Goal: Browse casually: Explore the website without a specific task or goal

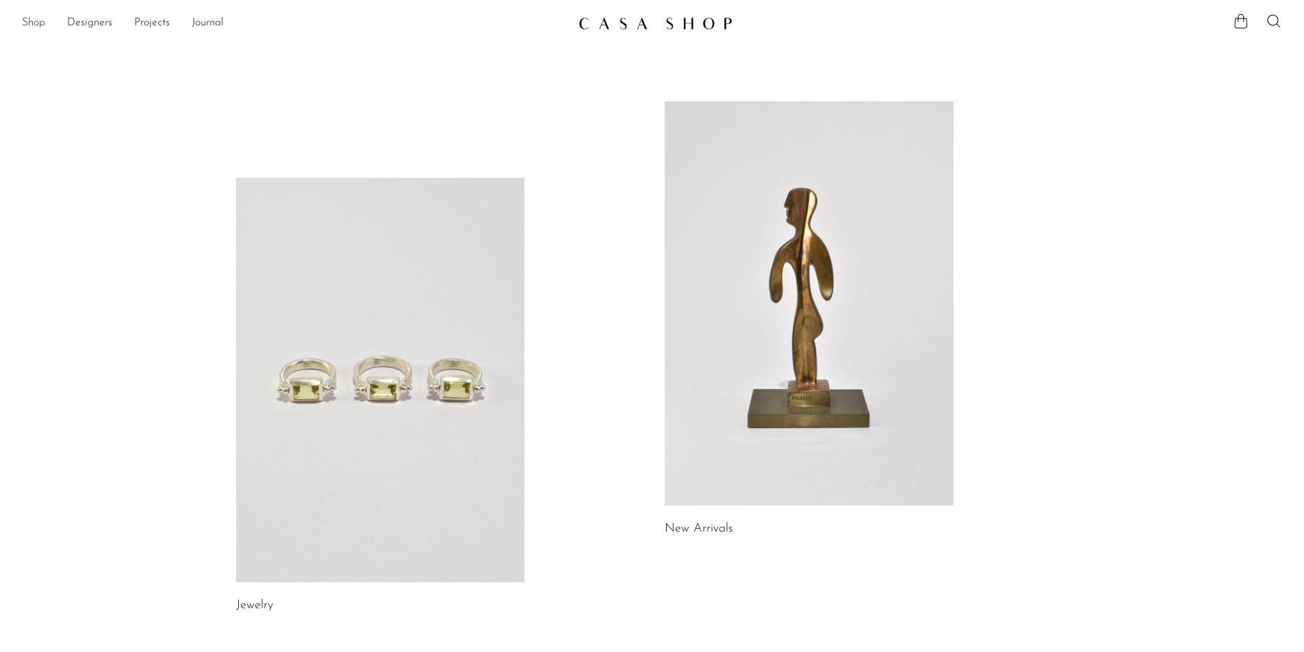
click at [36, 24] on link "Shop" at bounding box center [33, 23] width 23 height 18
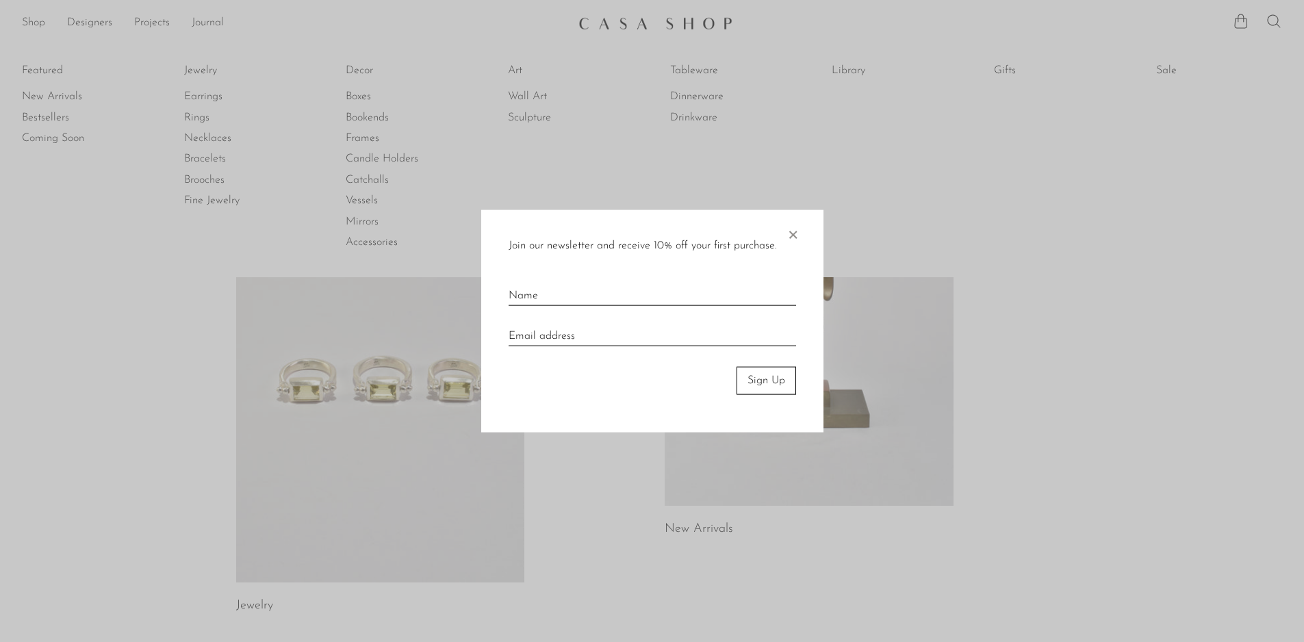
click at [784, 232] on div "Join our newsletter and receive 10% off your first purchase. × Sign Up" at bounding box center [652, 321] width 342 height 222
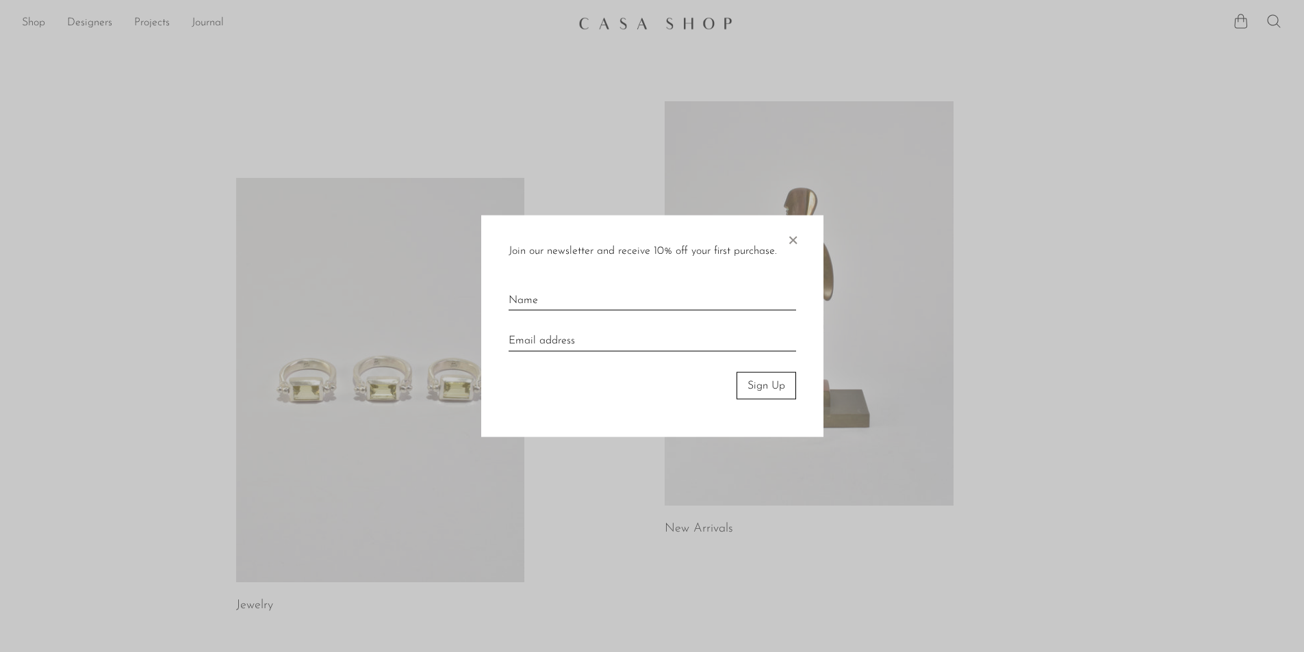
click at [793, 240] on span "×" at bounding box center [793, 237] width 14 height 44
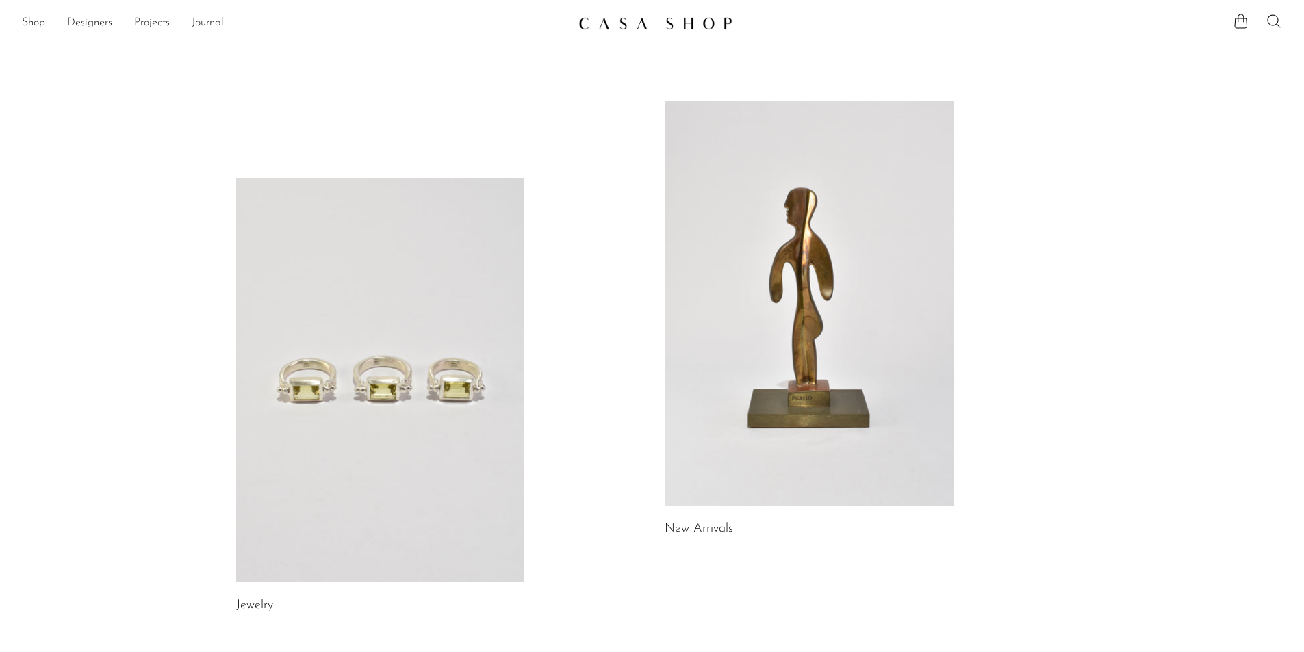
click at [144, 24] on link "Projects" at bounding box center [152, 23] width 36 height 18
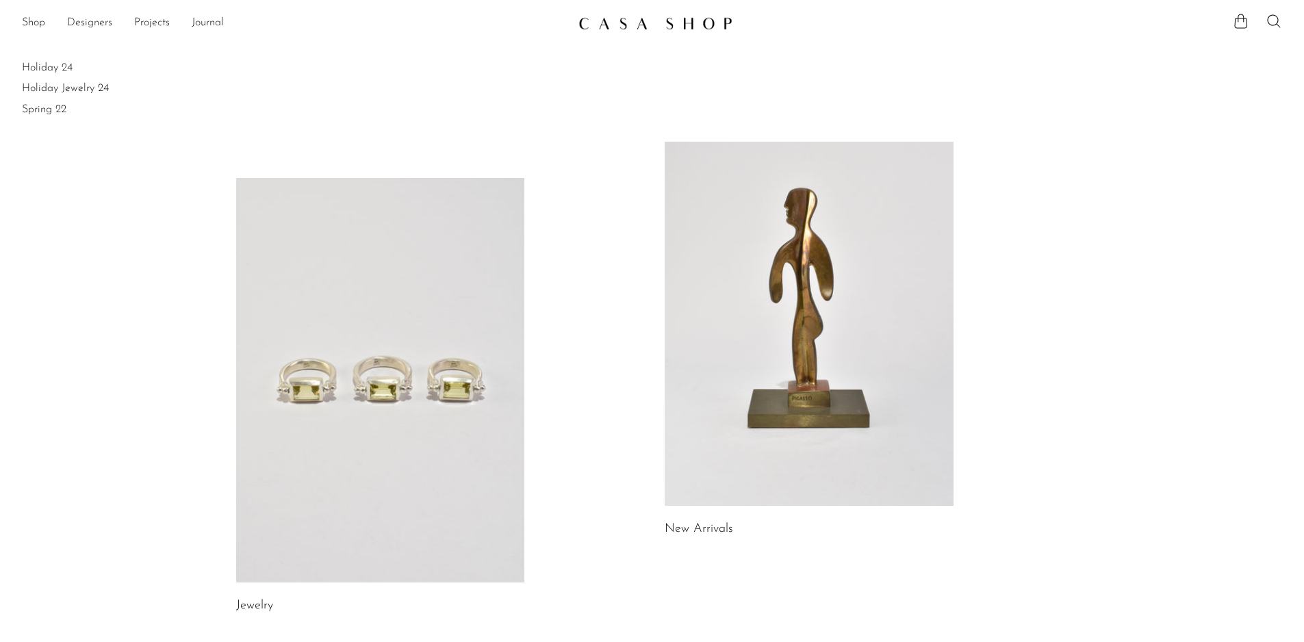
click at [94, 23] on link "Designers" at bounding box center [89, 23] width 45 height 18
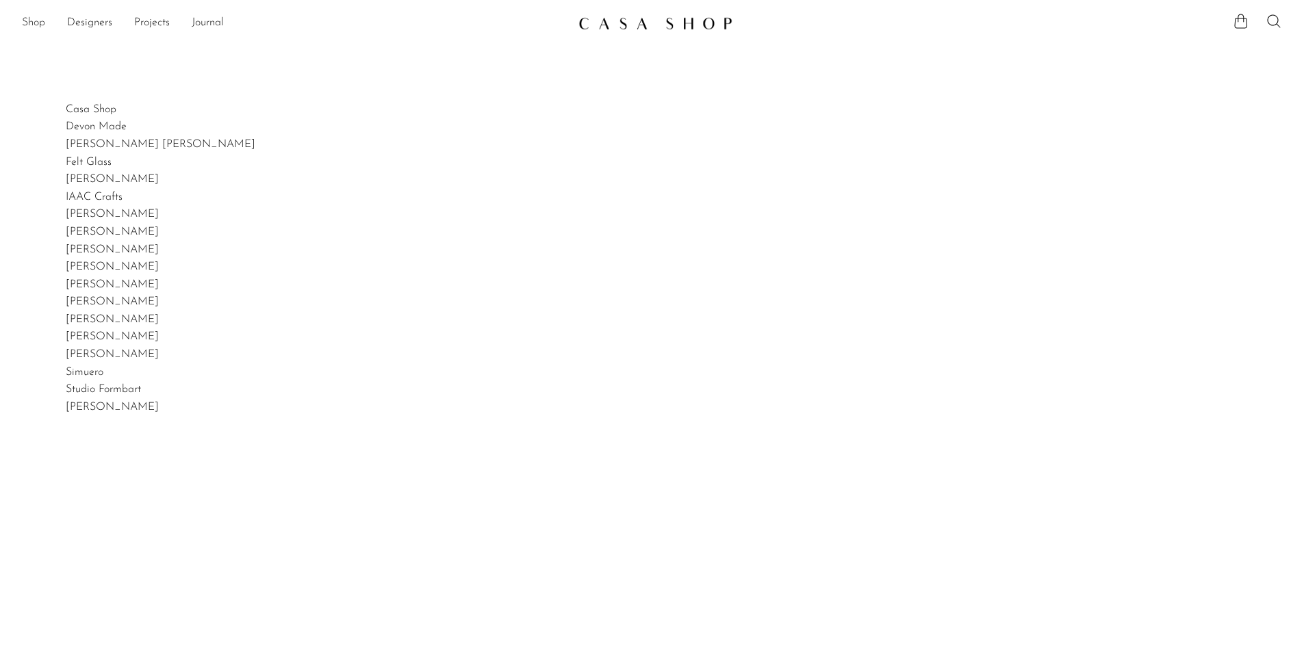
click at [43, 24] on link "Shop" at bounding box center [33, 23] width 23 height 18
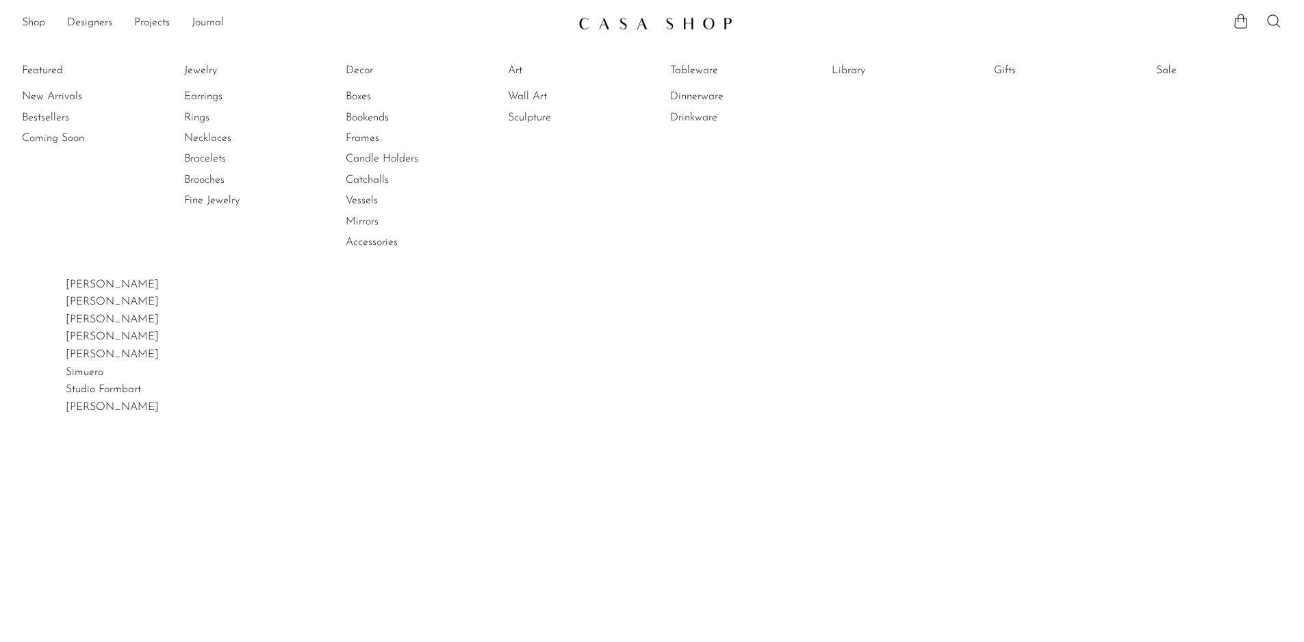
click at [703, 24] on img at bounding box center [655, 23] width 154 height 14
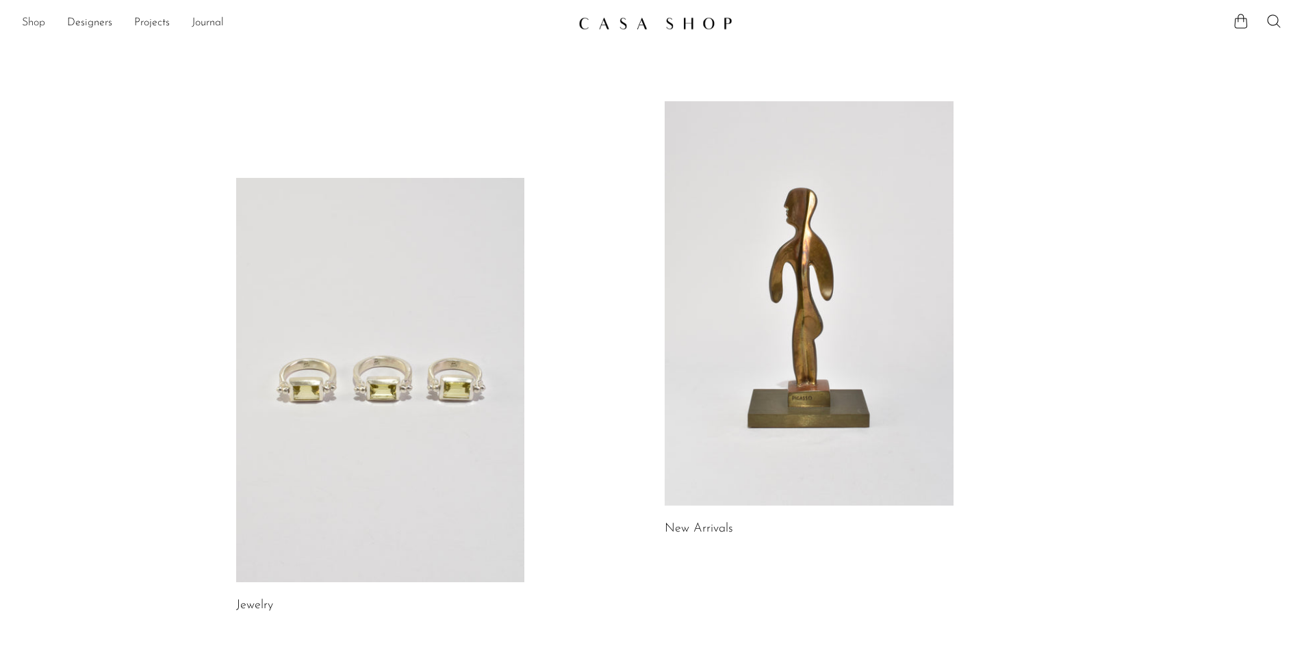
click at [27, 22] on link "Shop" at bounding box center [33, 23] width 23 height 18
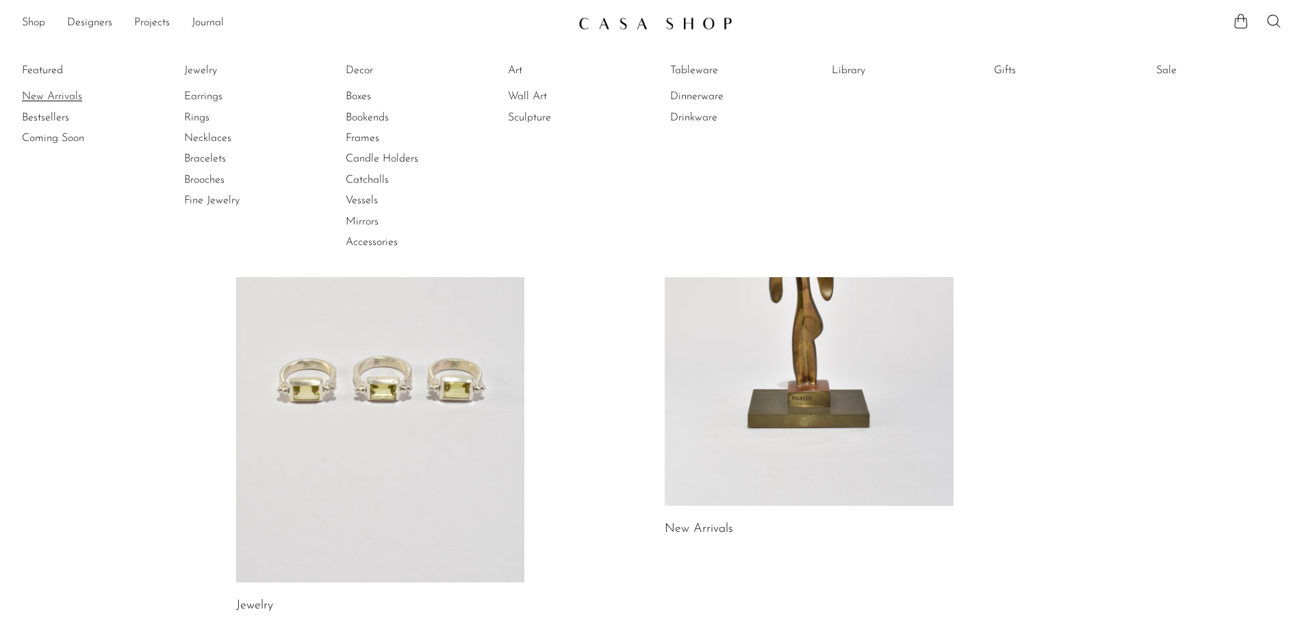
click at [64, 97] on link "New Arrivals" at bounding box center [73, 96] width 103 height 15
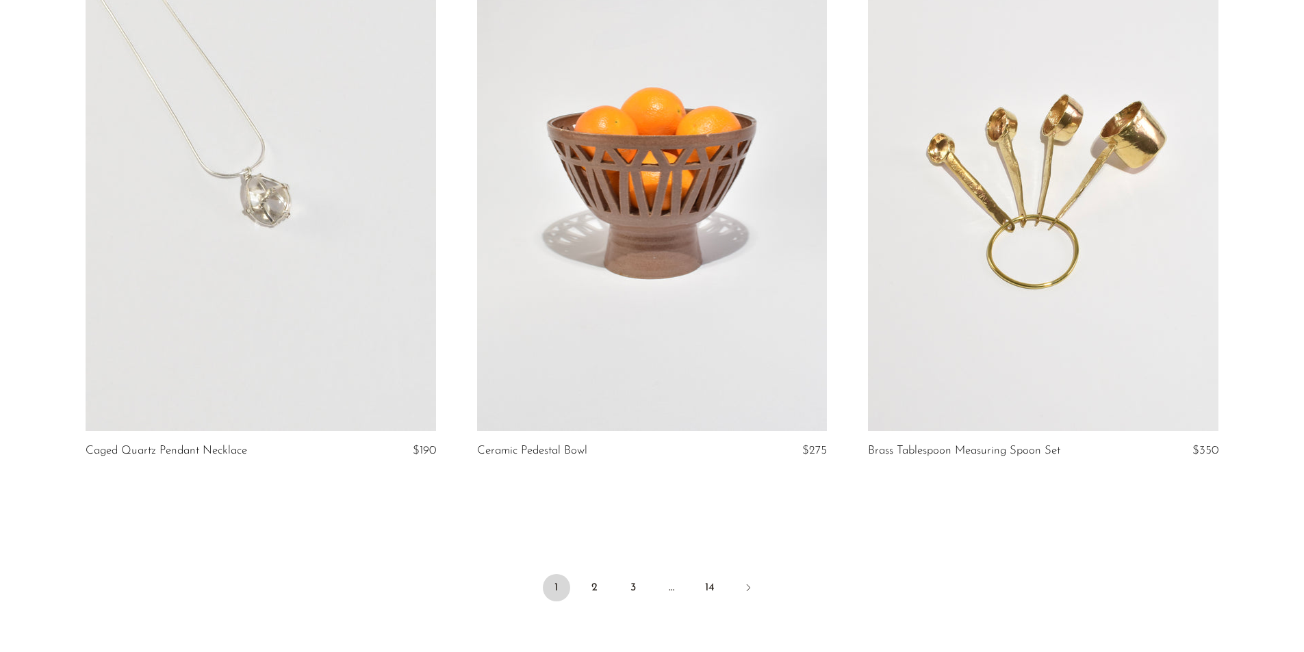
scroll to position [6399, 0]
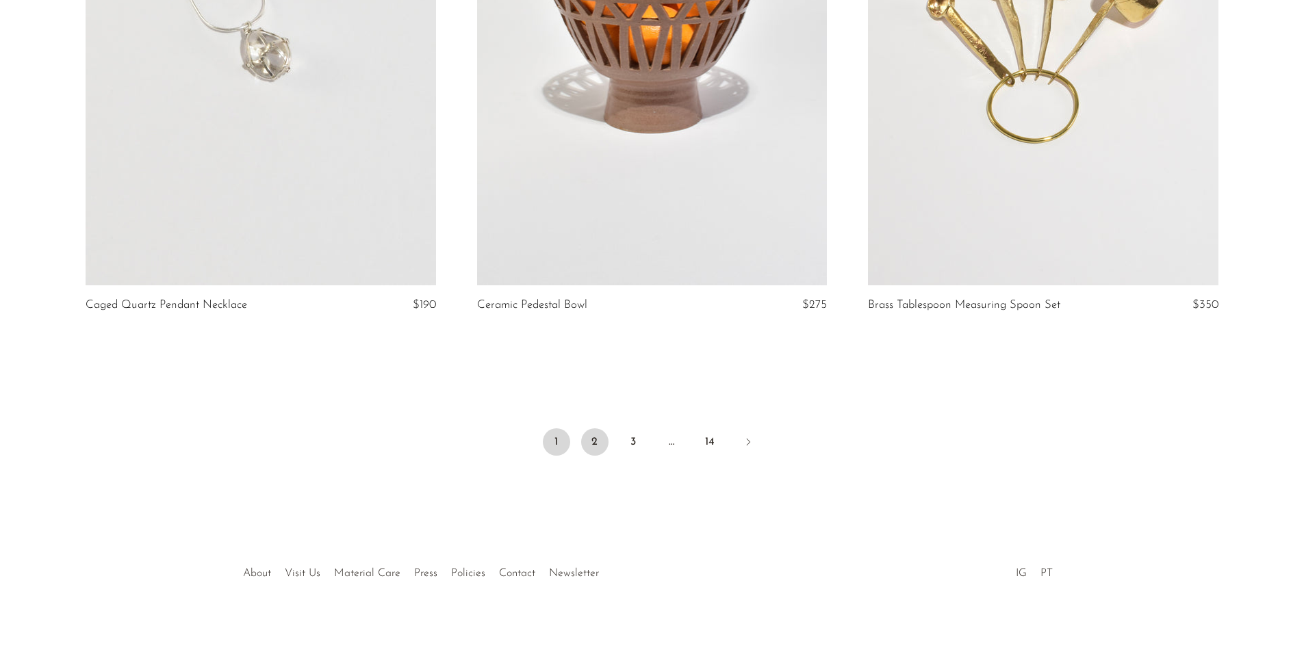
drag, startPoint x: 587, startPoint y: 427, endPoint x: 584, endPoint y: 348, distance: 79.4
click at [587, 428] on link "2" at bounding box center [594, 441] width 27 height 27
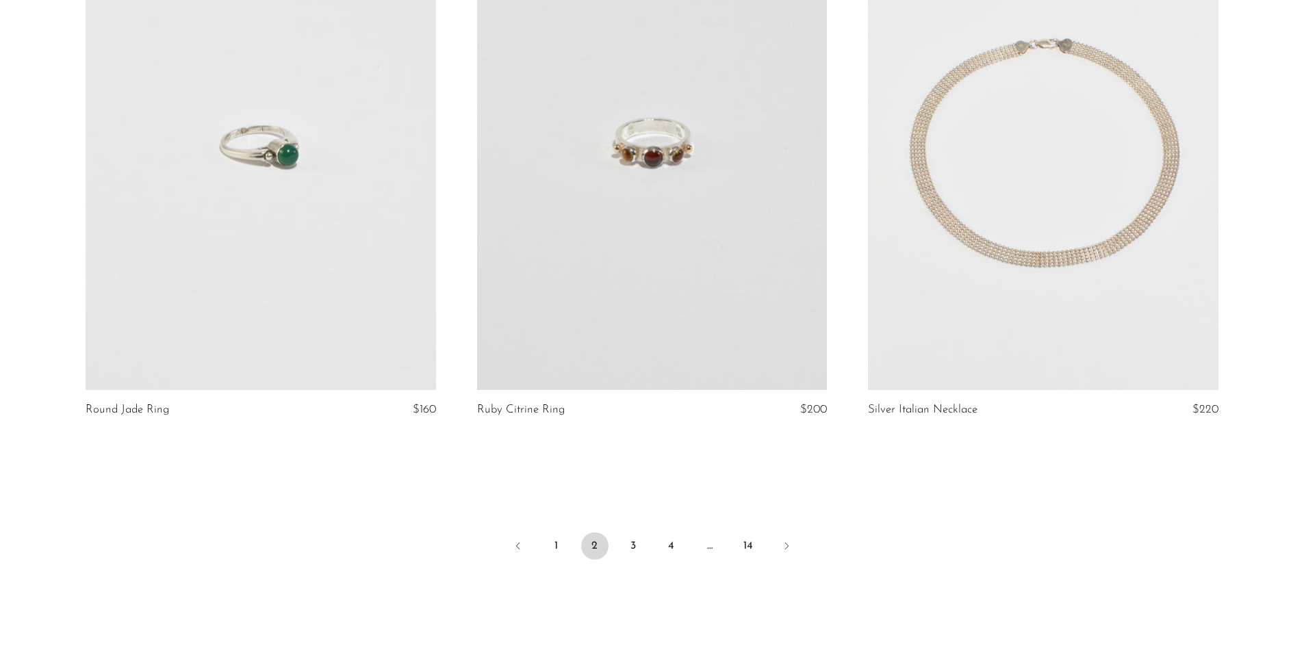
scroll to position [6364, 0]
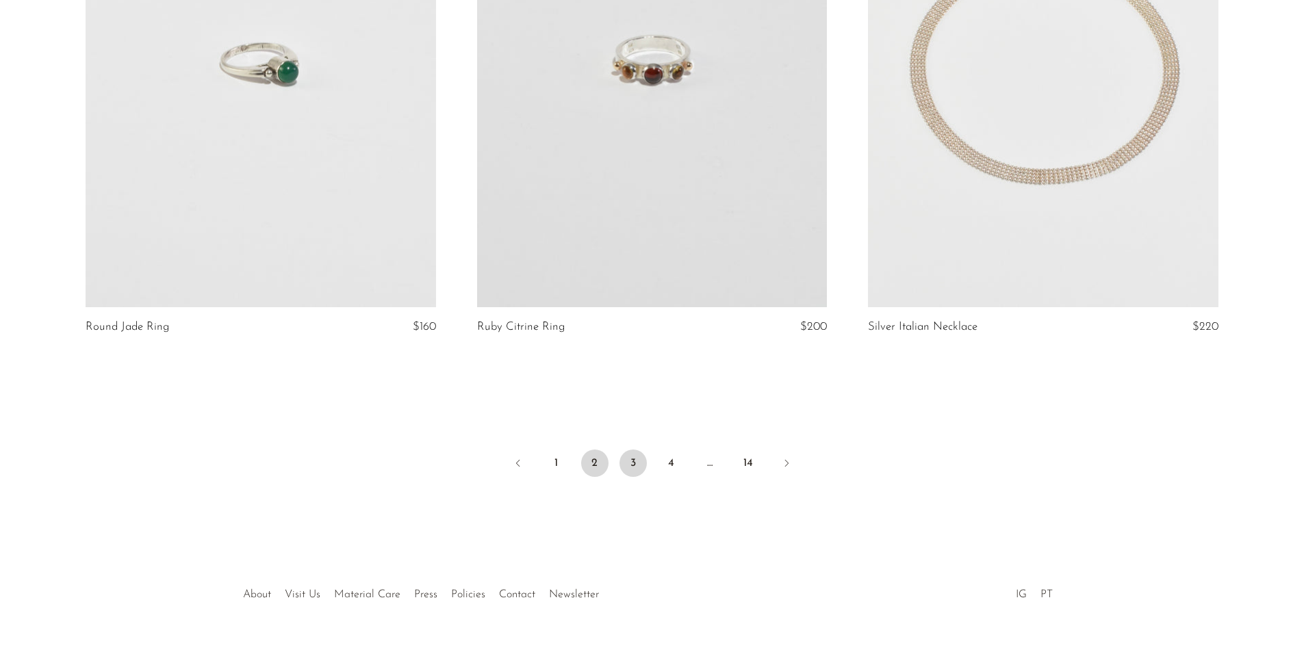
click at [632, 468] on link "3" at bounding box center [632, 463] width 27 height 27
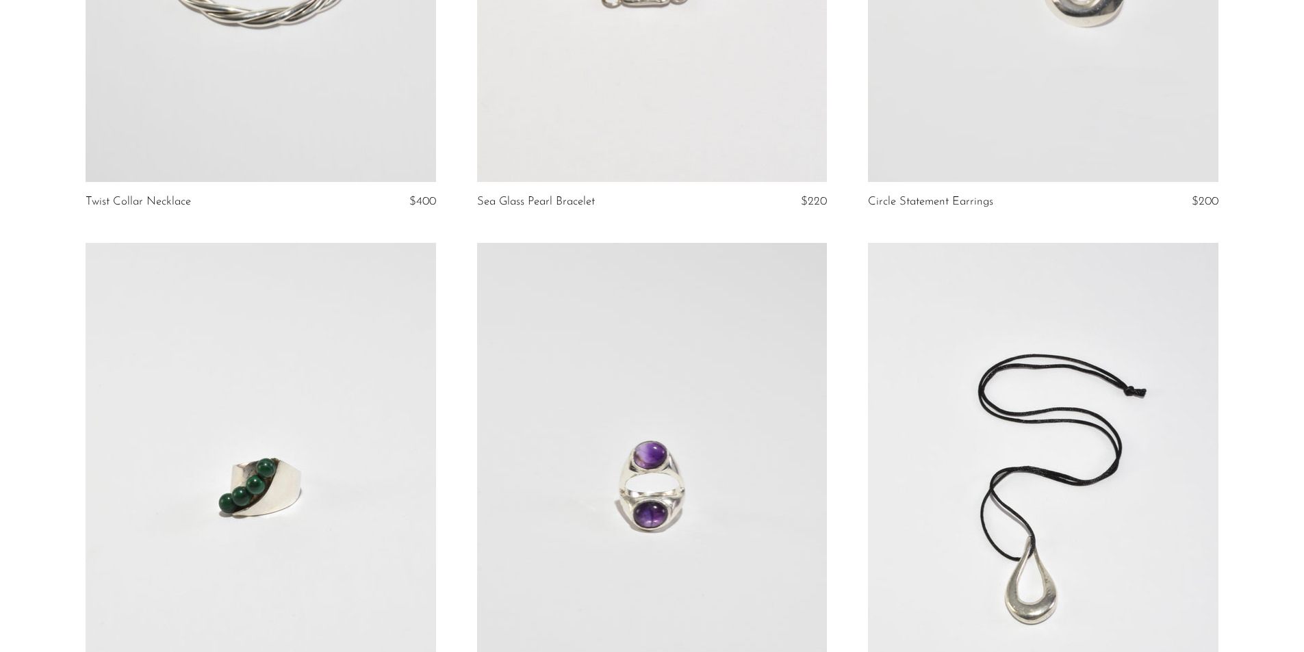
scroll to position [4311, 0]
